Goal: Information Seeking & Learning: Learn about a topic

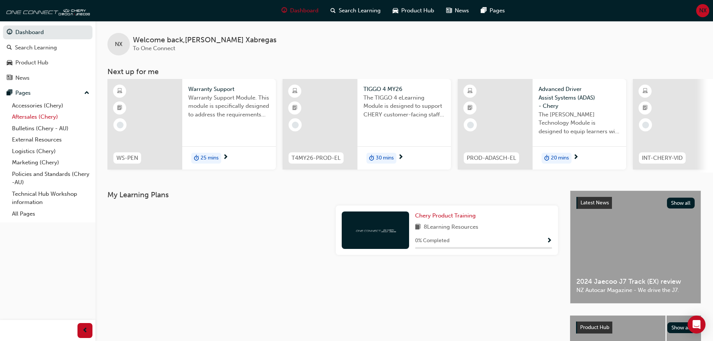
click at [52, 119] on link "Aftersales (Chery)" at bounding box center [50, 117] width 83 height 12
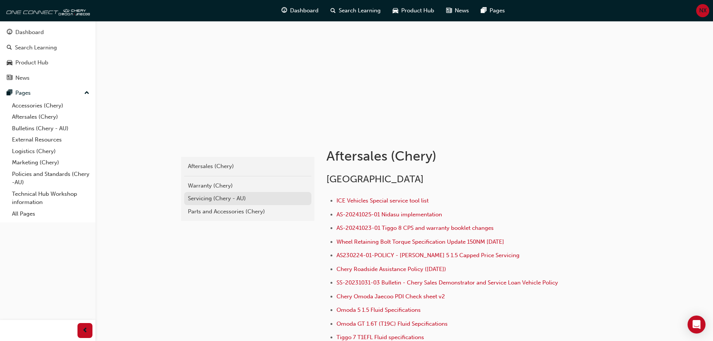
scroll to position [112, 0]
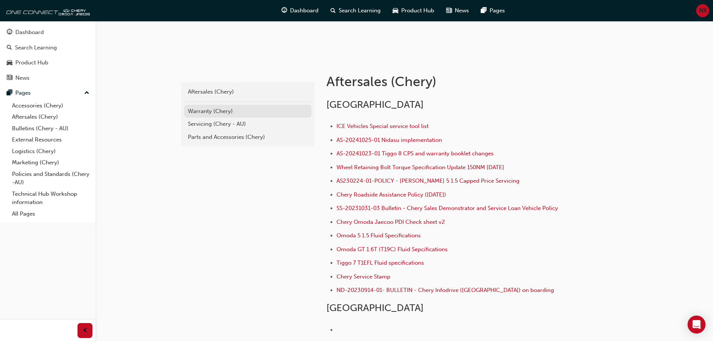
click at [209, 106] on link "Warranty (Chery)" at bounding box center [247, 111] width 127 height 13
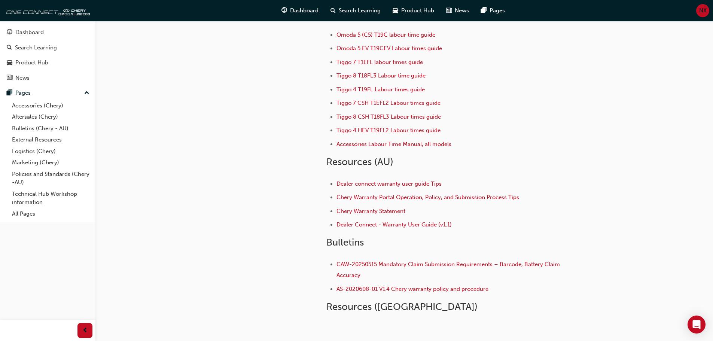
scroll to position [113, 0]
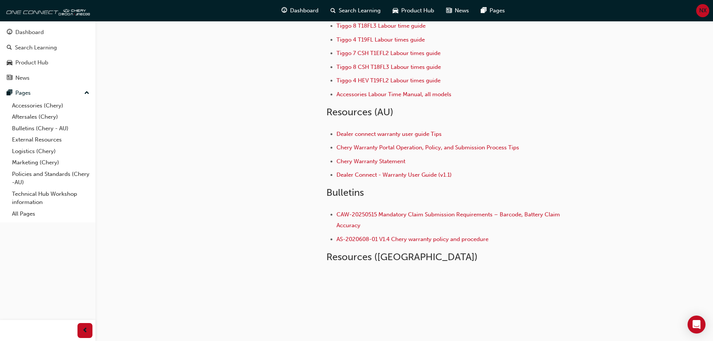
click at [407, 138] on li "Dealer connect warranty user guide Tips" at bounding box center [452, 134] width 233 height 11
click at [408, 137] on li "Dealer connect warranty user guide Tips" at bounding box center [452, 134] width 233 height 11
click at [409, 136] on span "Dealer connect warranty user guide Tips" at bounding box center [388, 134] width 105 height 7
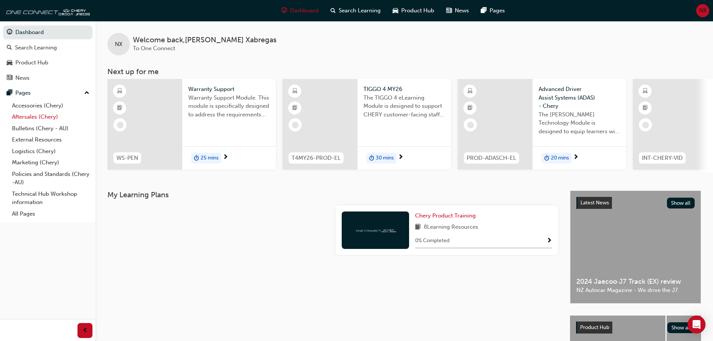
click at [53, 115] on link "Aftersales (Chery)" at bounding box center [50, 117] width 83 height 12
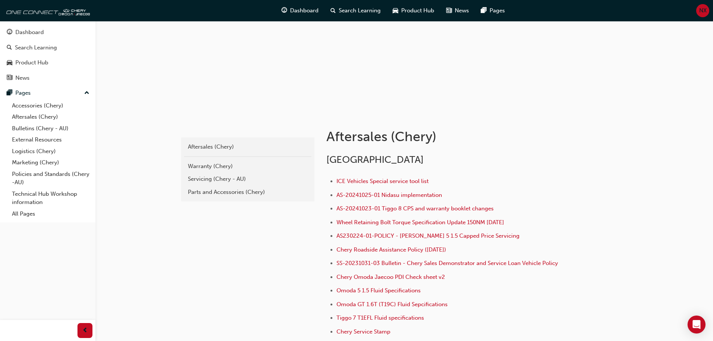
scroll to position [112, 0]
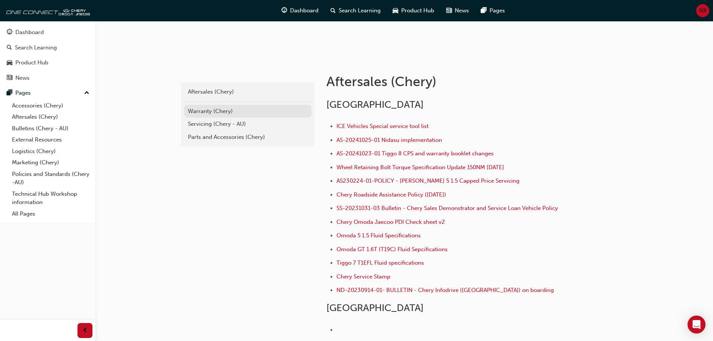
click at [222, 106] on link "Warranty (Chery)" at bounding box center [247, 111] width 127 height 13
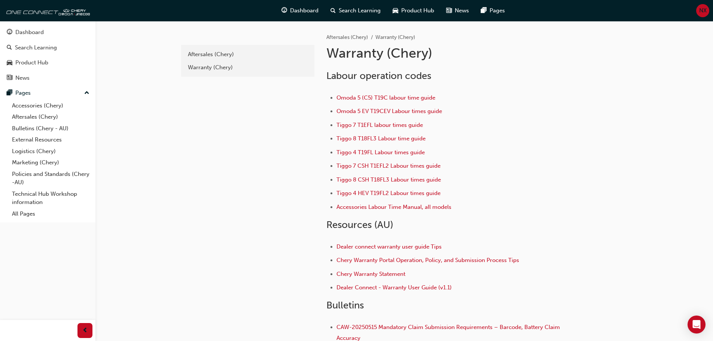
scroll to position [113, 0]
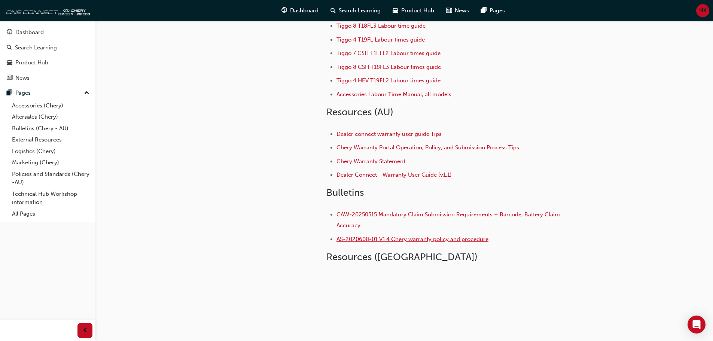
click at [389, 238] on span "AS-2020608-01 V1.4 Chery warranty policy and procedure" at bounding box center [412, 239] width 152 height 7
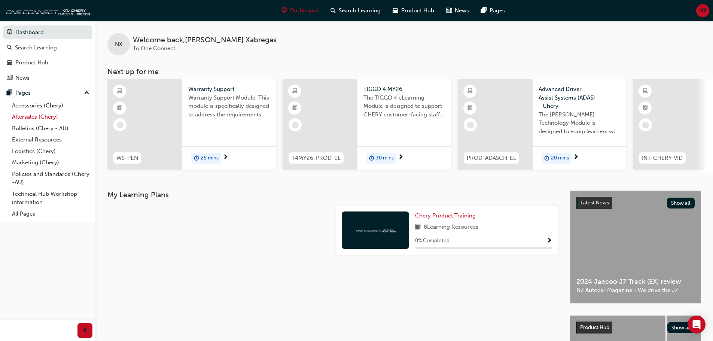
click at [42, 117] on link "Aftersales (Chery)" at bounding box center [50, 117] width 83 height 12
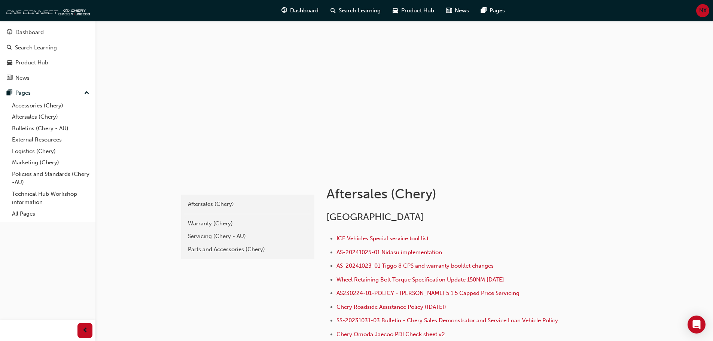
scroll to position [150, 0]
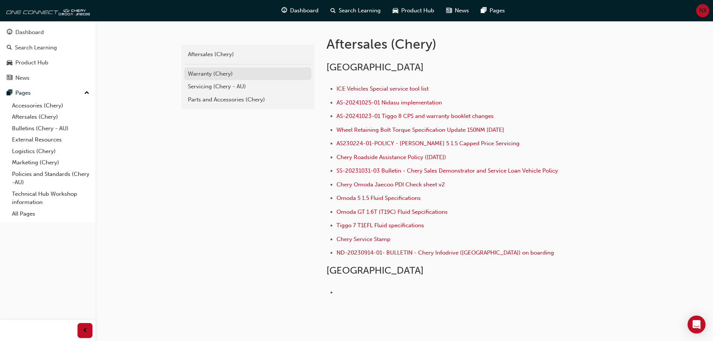
click at [224, 77] on div "Warranty (Chery)" at bounding box center [248, 74] width 120 height 9
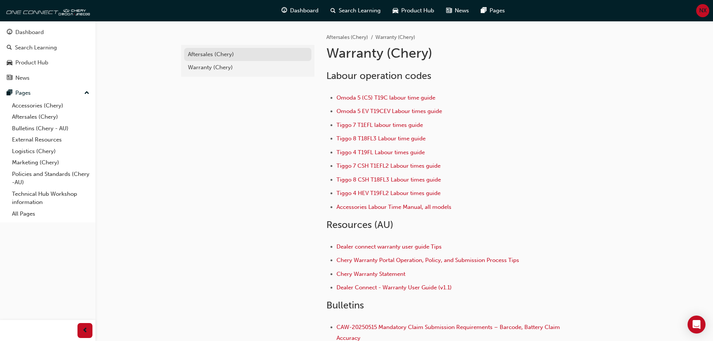
click at [224, 57] on div "Aftersales (Chery)" at bounding box center [248, 54] width 120 height 9
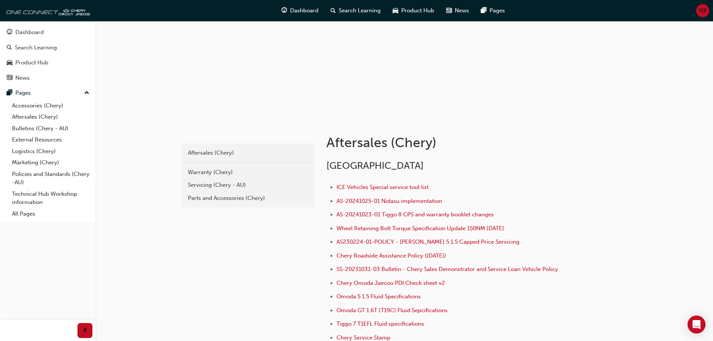
scroll to position [112, 0]
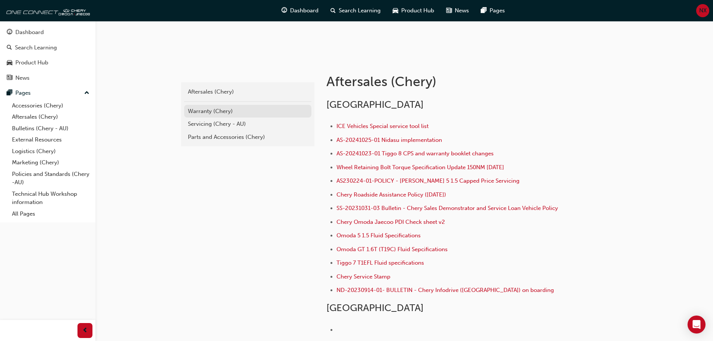
click at [223, 114] on div "Warranty (Chery)" at bounding box center [248, 111] width 120 height 9
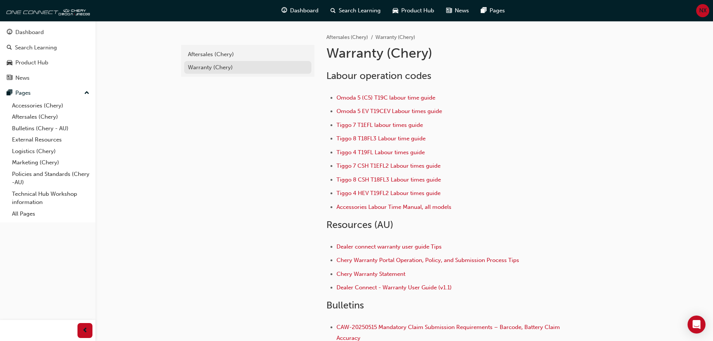
click at [200, 68] on div "Warranty (Chery)" at bounding box center [248, 67] width 120 height 9
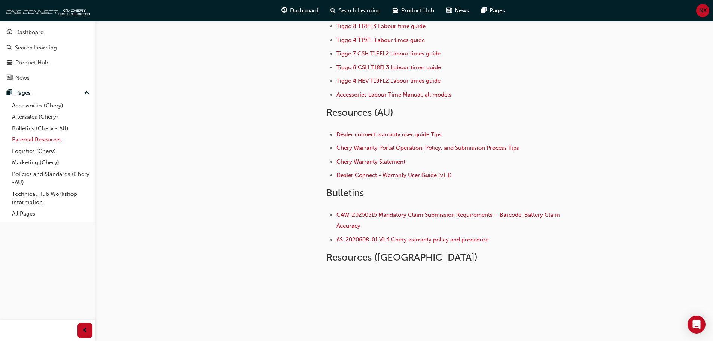
click at [39, 141] on link "External Resources" at bounding box center [50, 140] width 83 height 12
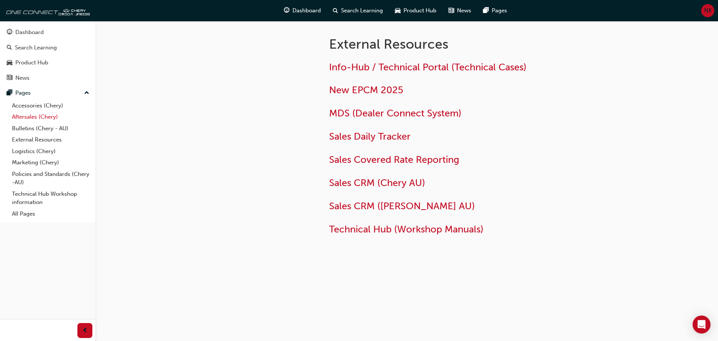
click at [32, 119] on link "Aftersales (Chery)" at bounding box center [50, 117] width 83 height 12
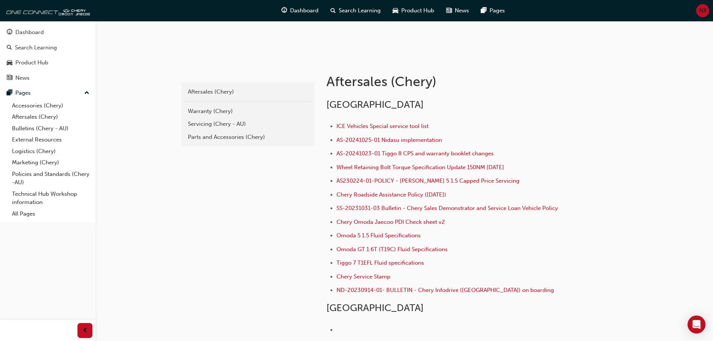
scroll to position [112, 0]
click at [216, 95] on div "Aftersales (Chery)" at bounding box center [248, 92] width 120 height 9
click at [215, 105] on link "Warranty (Chery)" at bounding box center [247, 111] width 127 height 13
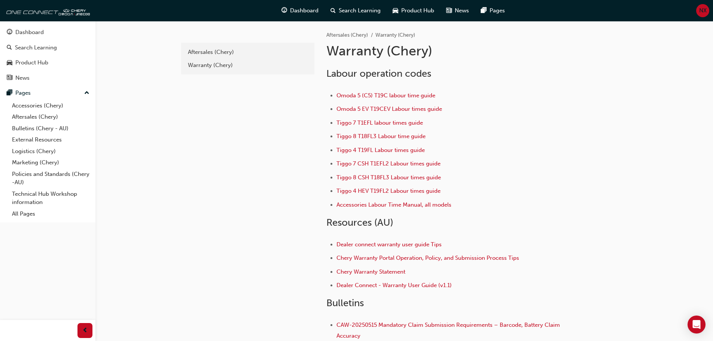
scroll to position [112, 0]
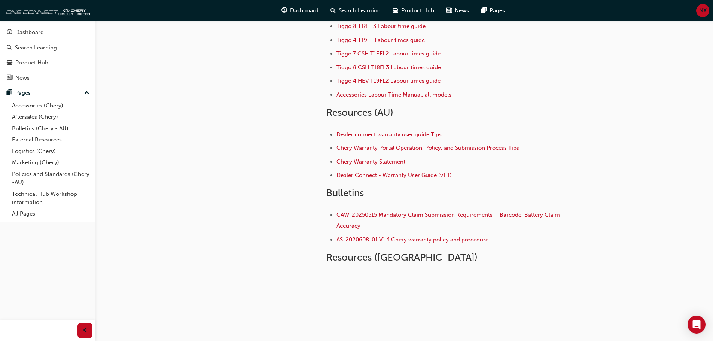
click at [412, 146] on span "Chery Warranty Portal Operation, Policy, and Submission Process Tips" at bounding box center [427, 147] width 183 height 7
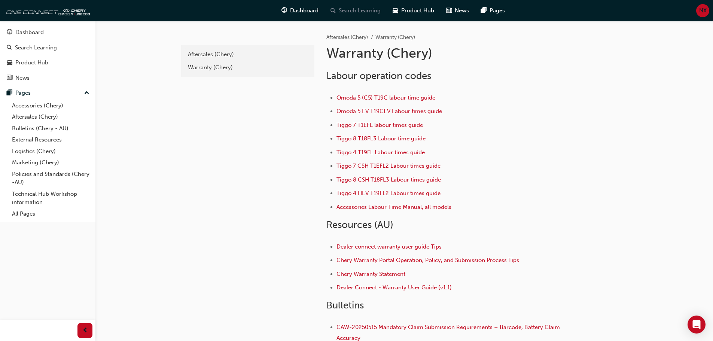
click at [328, 7] on div "Search Learning" at bounding box center [355, 10] width 62 height 15
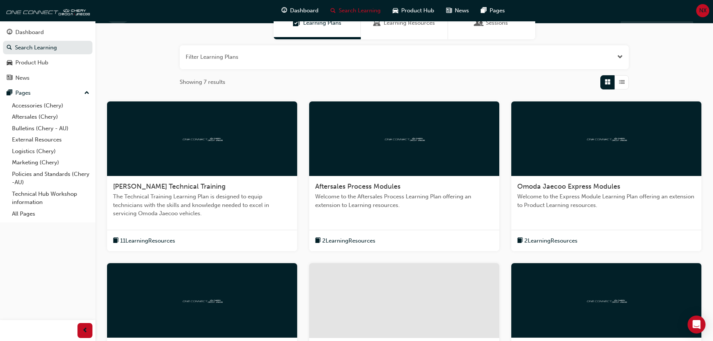
scroll to position [37, 0]
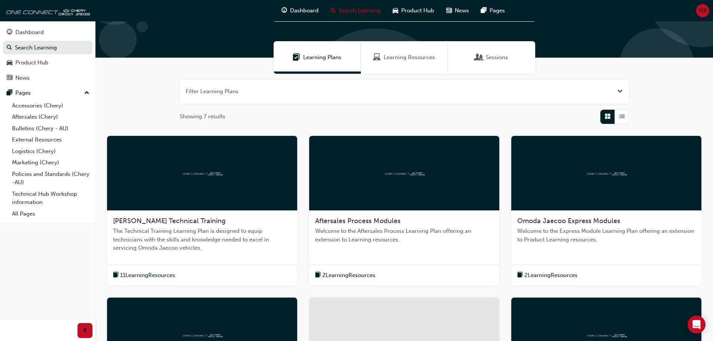
click at [223, 94] on button "button" at bounding box center [404, 92] width 449 height 24
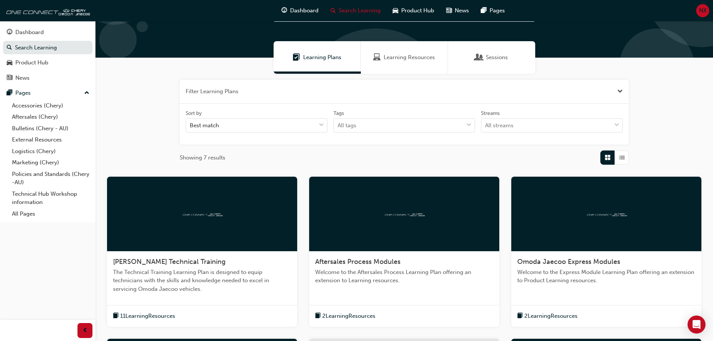
click at [223, 93] on button "button" at bounding box center [404, 92] width 449 height 24
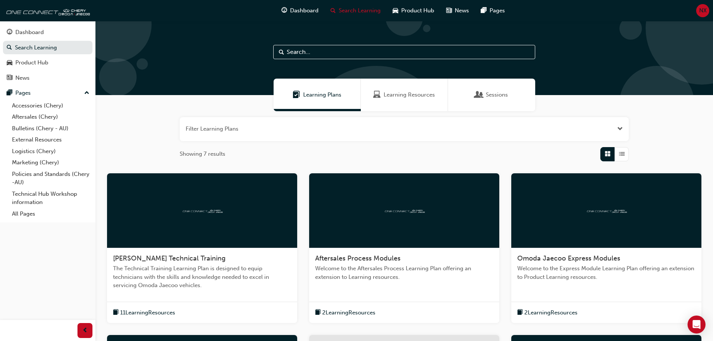
click at [309, 49] on input "text" at bounding box center [404, 52] width 262 height 14
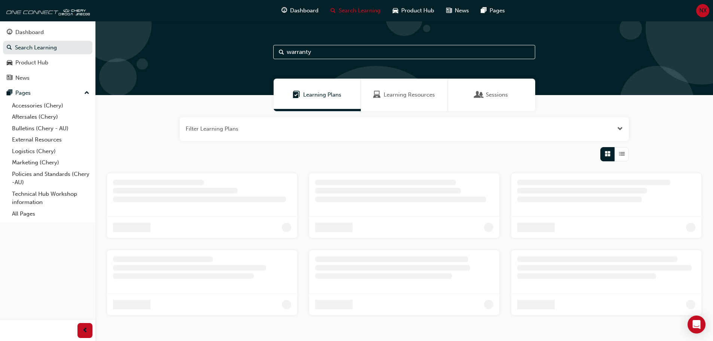
type input "warranty"
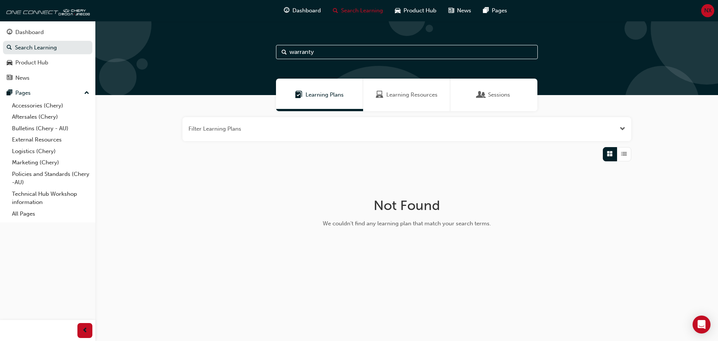
click at [403, 57] on input "warranty" at bounding box center [407, 52] width 262 height 14
click at [405, 95] on span "Learning Resources" at bounding box center [411, 95] width 51 height 9
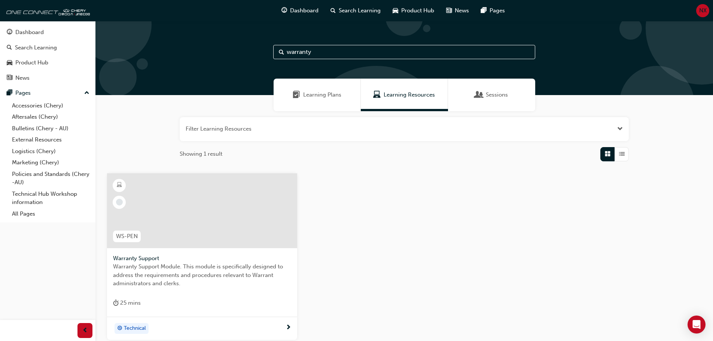
click at [477, 100] on div "Sessions" at bounding box center [491, 95] width 87 height 33
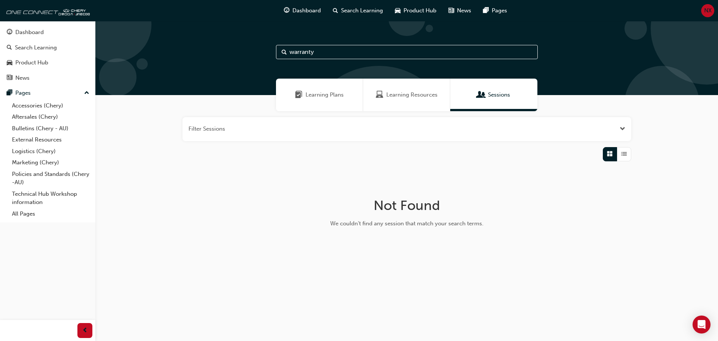
click at [417, 93] on span "Learning Resources" at bounding box center [411, 95] width 51 height 9
